Goal: Information Seeking & Learning: Learn about a topic

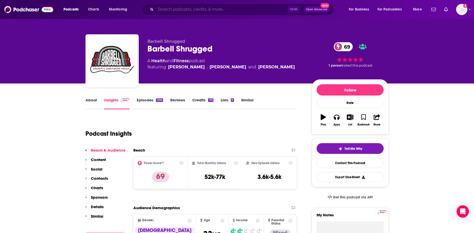
click at [175, 5] on input "Search podcasts, credits, & more..." at bounding box center [221, 9] width 132 height 8
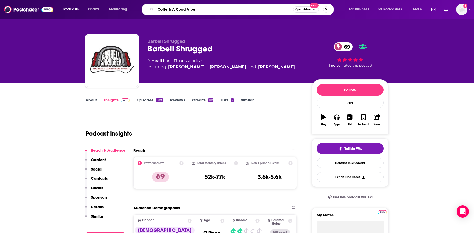
type input "Coffee & A Good Vibe"
click at [167, 10] on input "Coffee & A Good Vibe" at bounding box center [223, 9] width 137 height 8
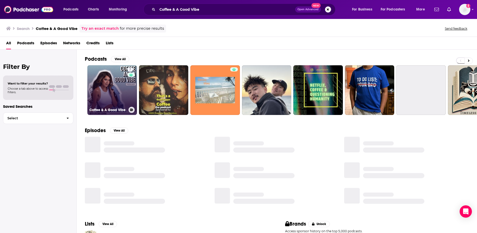
click at [113, 76] on link "7 Coffee & A Good Vibe" at bounding box center [112, 90] width 50 height 50
